Goal: Download file/media

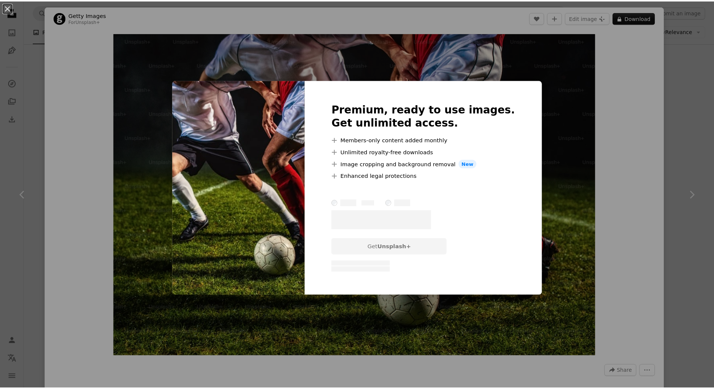
scroll to position [6940, 0]
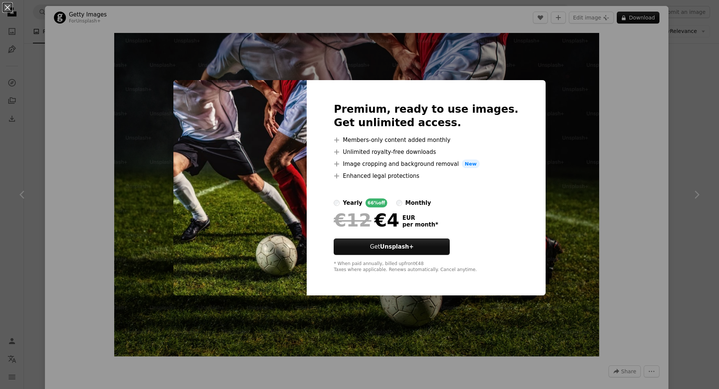
drag, startPoint x: 77, startPoint y: 26, endPoint x: 37, endPoint y: 20, distance: 40.2
click at [79, 27] on div "An X shape Premium, ready to use images. Get unlimited access. A plus sign Memb…" at bounding box center [359, 194] width 719 height 389
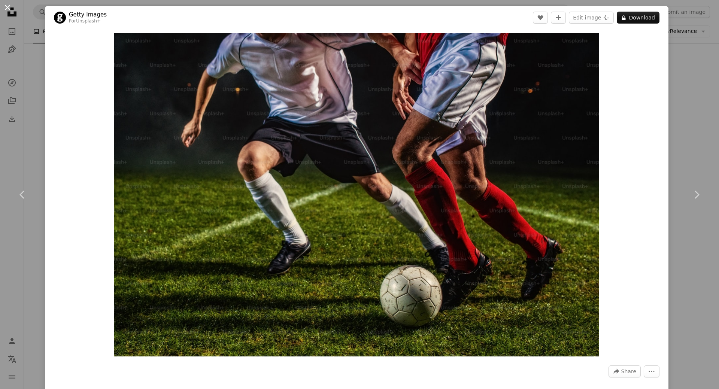
click at [12, 9] on button "An X shape" at bounding box center [7, 7] width 9 height 9
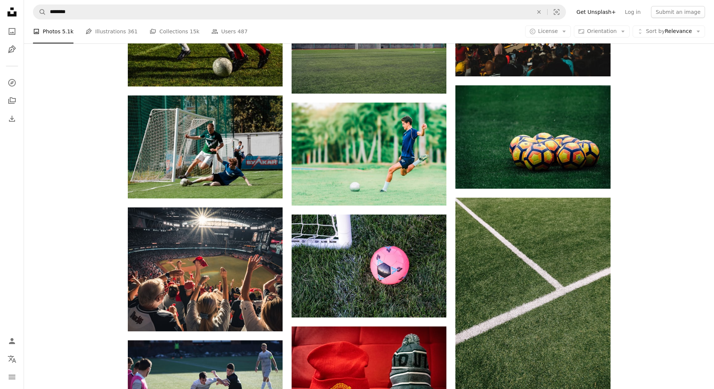
scroll to position [7052, 0]
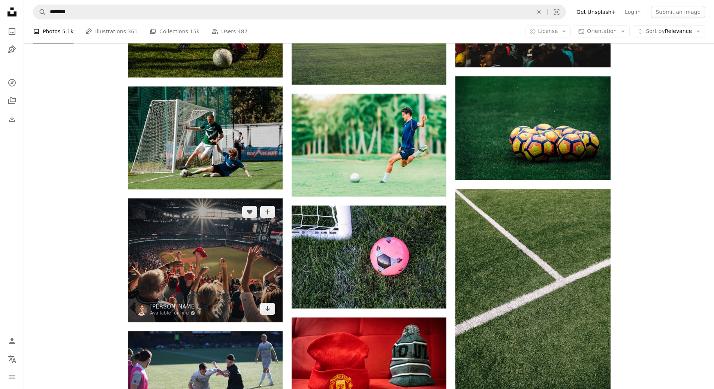
click at [209, 271] on img at bounding box center [205, 261] width 155 height 124
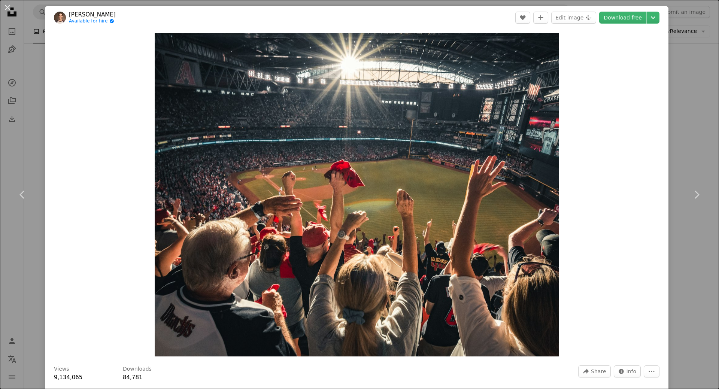
click at [680, 128] on div "An X shape Chevron left Chevron right [PERSON_NAME] Available for hire A checkm…" at bounding box center [359, 194] width 719 height 389
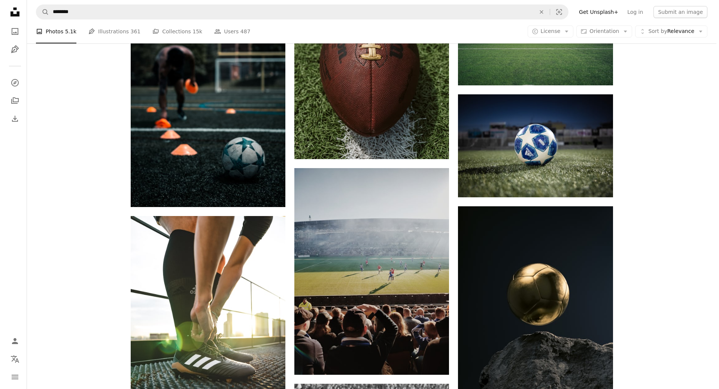
scroll to position [7764, 0]
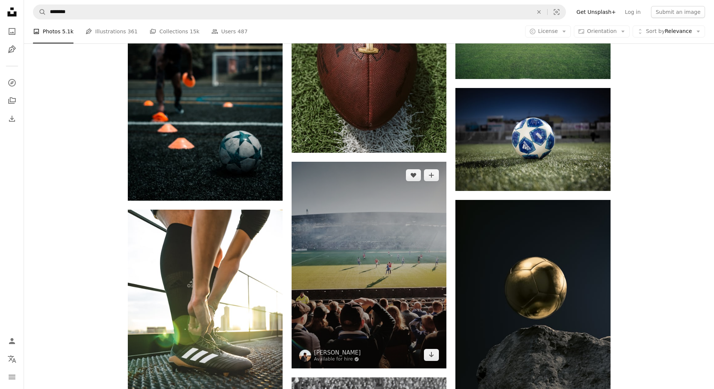
click at [387, 270] on img at bounding box center [368, 265] width 155 height 206
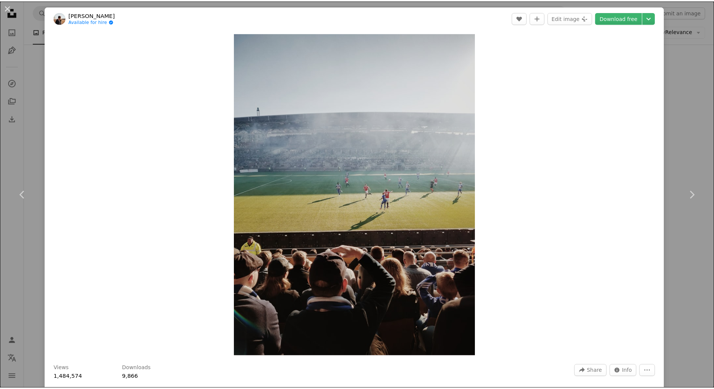
scroll to position [75, 0]
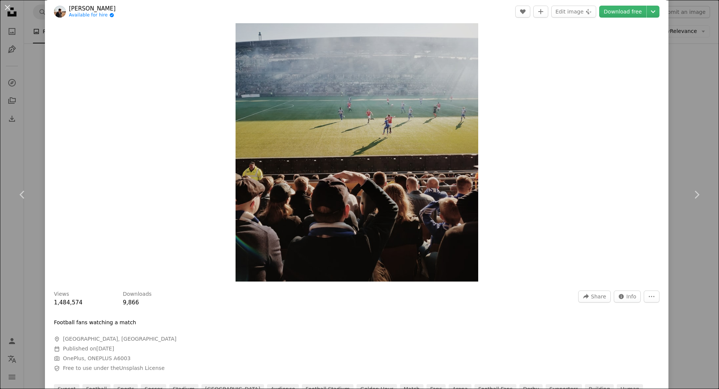
click at [683, 136] on div "An X shape Chevron left Chevron right [PERSON_NAME] Available for hire A checkm…" at bounding box center [359, 194] width 719 height 389
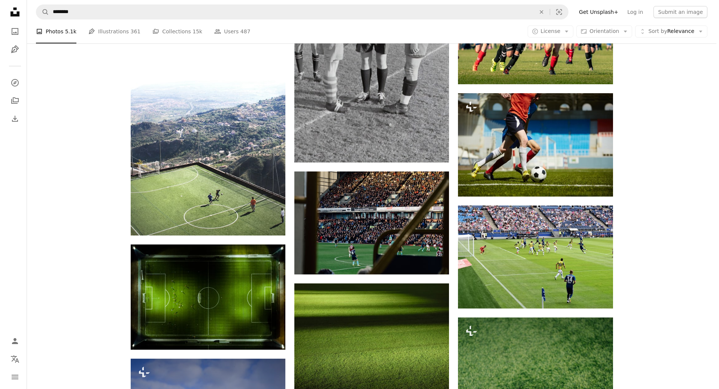
scroll to position [8213, 0]
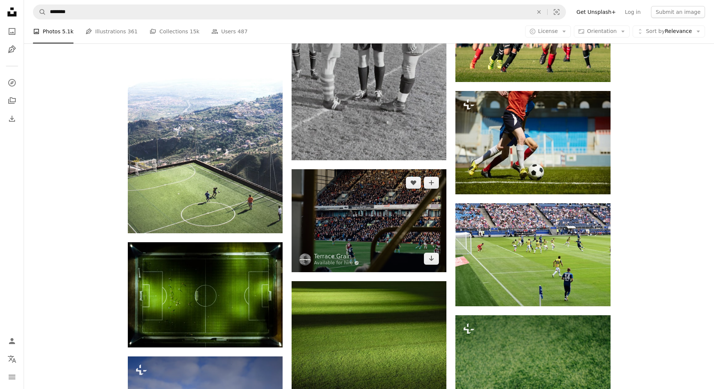
click at [377, 225] on img at bounding box center [368, 220] width 155 height 103
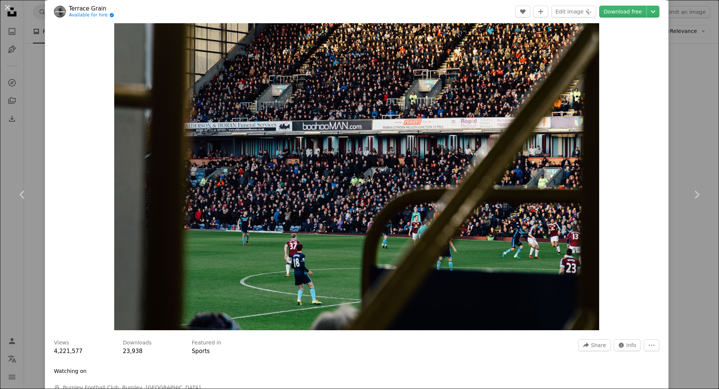
scroll to position [37, 0]
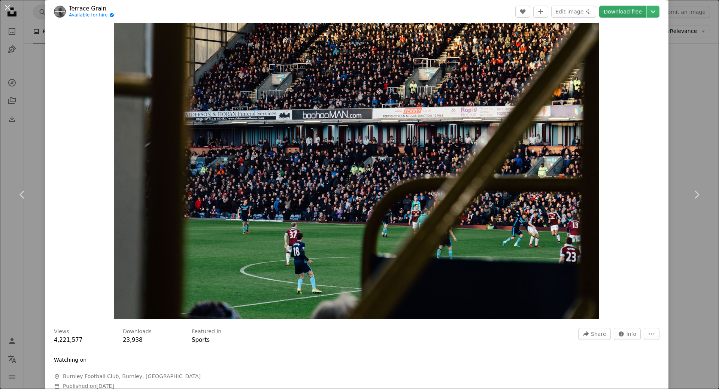
click at [613, 12] on link "Download free" at bounding box center [622, 12] width 47 height 12
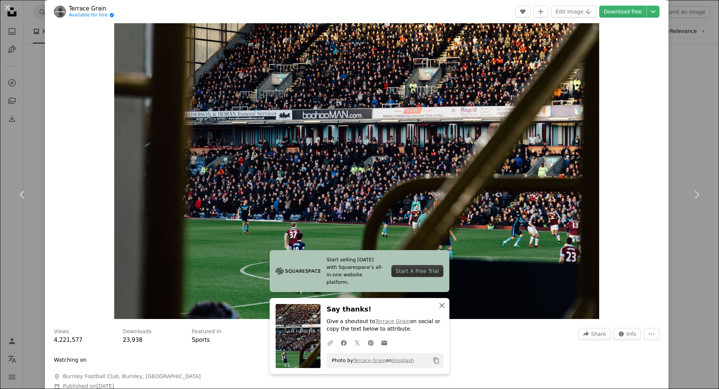
click at [441, 308] on icon "button" at bounding box center [441, 305] width 5 height 5
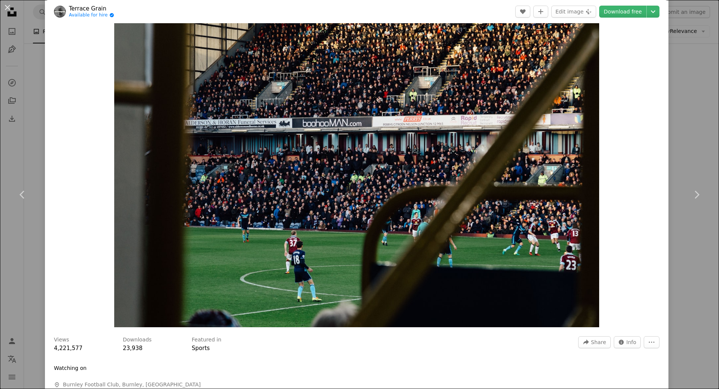
scroll to position [0, 0]
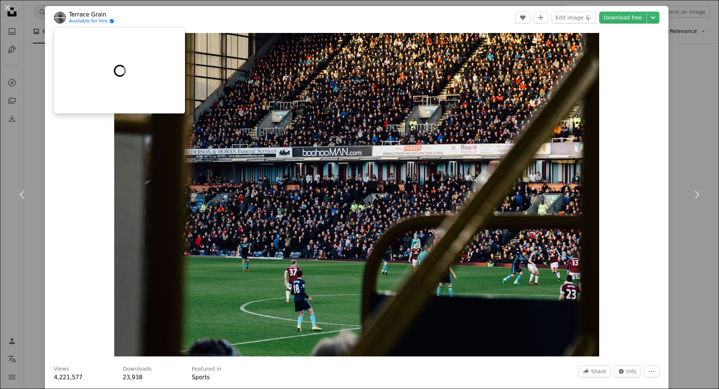
click at [87, 20] on link "Available for hire A checkmark inside of a circle" at bounding box center [91, 21] width 45 height 6
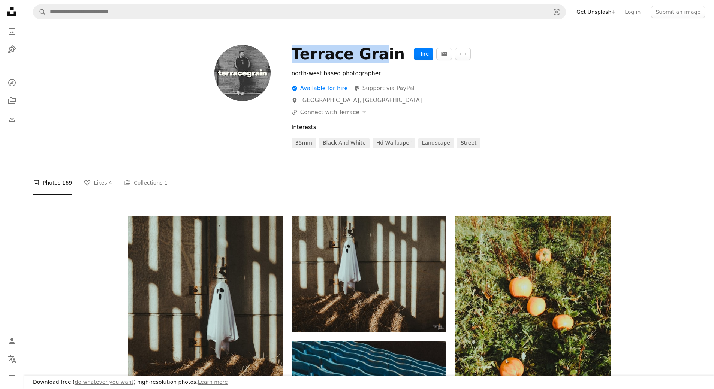
drag, startPoint x: 288, startPoint y: 54, endPoint x: 373, endPoint y: 50, distance: 84.3
click at [373, 50] on div "Terrace Grain Hire An envelope More Actions north-west based photographer A che…" at bounding box center [369, 96] width 482 height 103
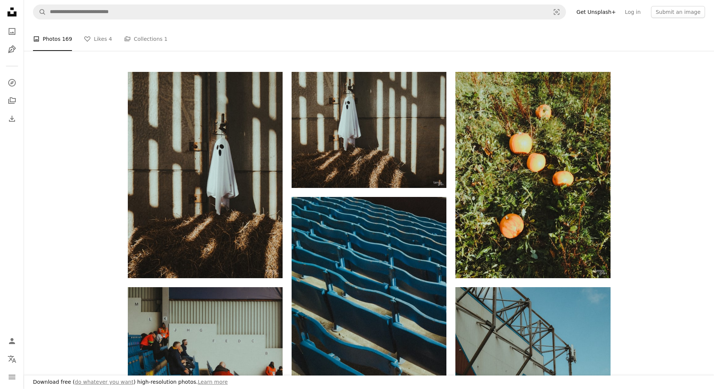
scroll to position [70, 0]
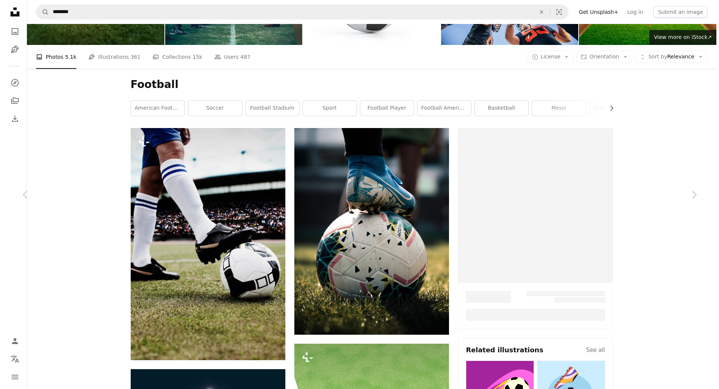
scroll to position [8213, 0]
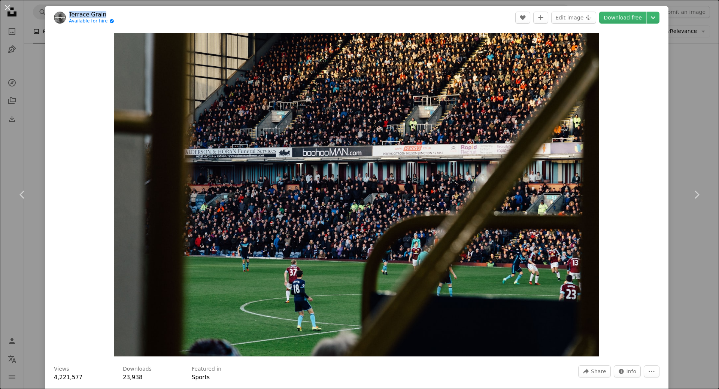
drag, startPoint x: 117, startPoint y: 14, endPoint x: 74, endPoint y: 13, distance: 43.5
click at [70, 13] on header "Terrace Grain Available for hire A checkmark inside of a circle A heart A plus …" at bounding box center [357, 17] width 624 height 23
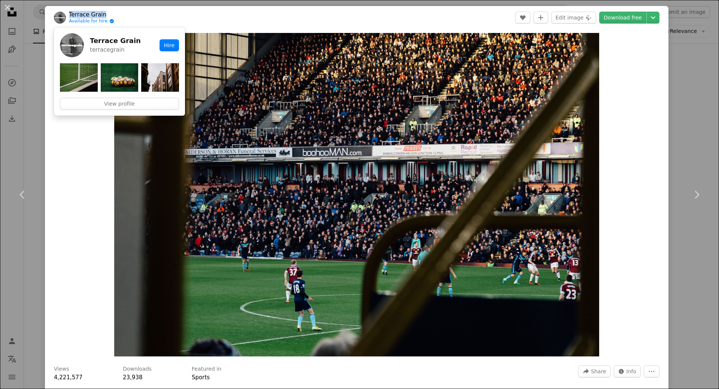
copy link "Terrace Grain"
